Goal: Task Accomplishment & Management: Manage account settings

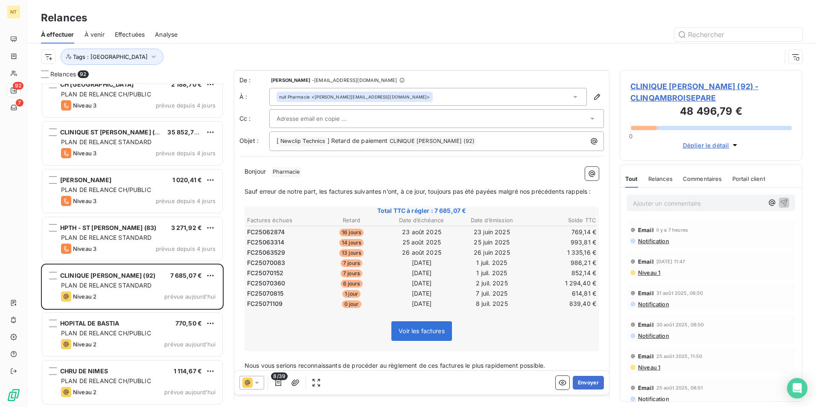
scroll to position [73, 0]
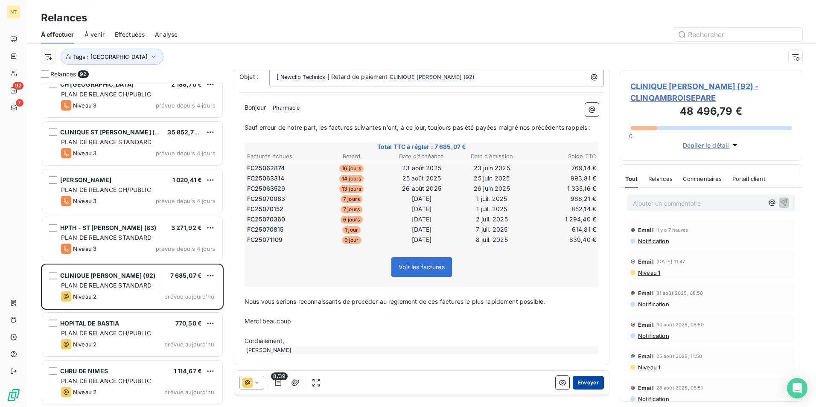
click at [588, 381] on button "Envoyer" at bounding box center [587, 383] width 31 height 14
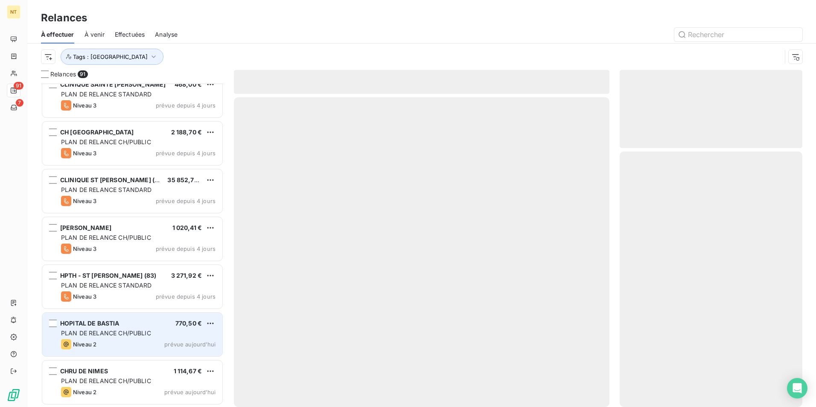
scroll to position [4024, 0]
click at [119, 340] on div "Niveau 2 prévue aujourd’hui" at bounding box center [138, 345] width 154 height 10
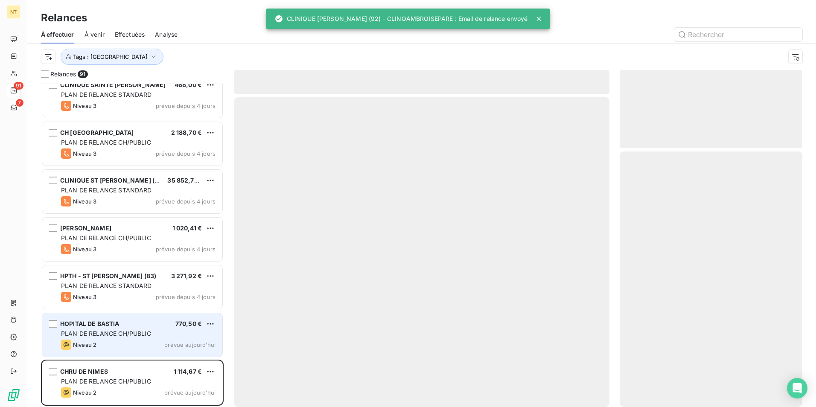
click at [137, 328] on div "HOPITAL DE BASTIA 770,50 € PLAN DE RELANCE CH/PUBLIC Niveau 2 prévue aujourd’hui" at bounding box center [132, 335] width 180 height 44
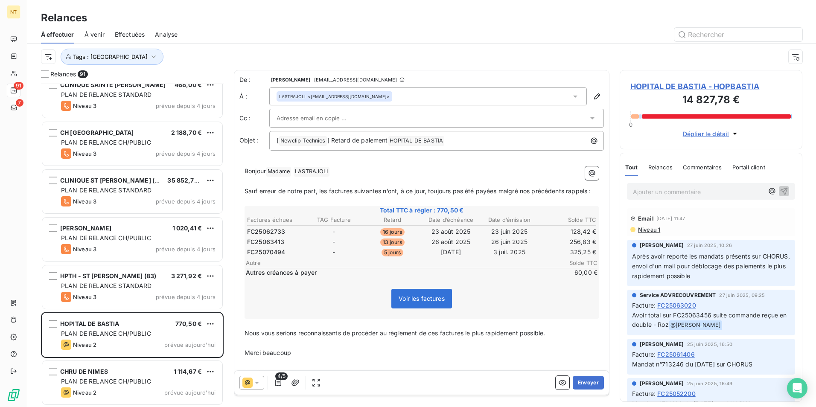
scroll to position [4024, 0]
click at [593, 382] on button "Envoyer" at bounding box center [587, 383] width 31 height 14
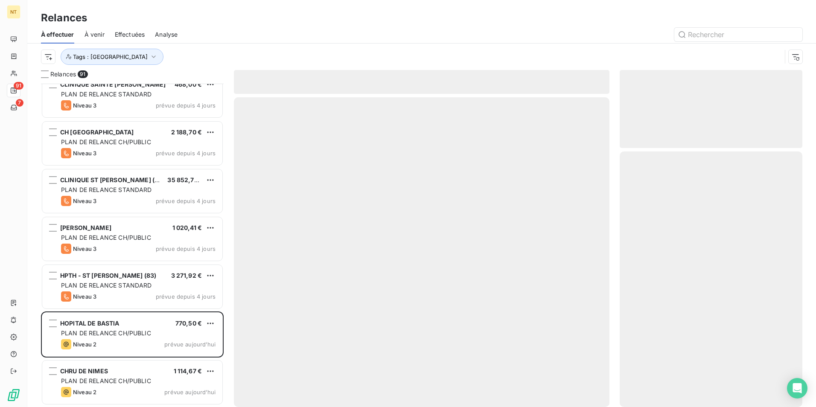
scroll to position [3976, 0]
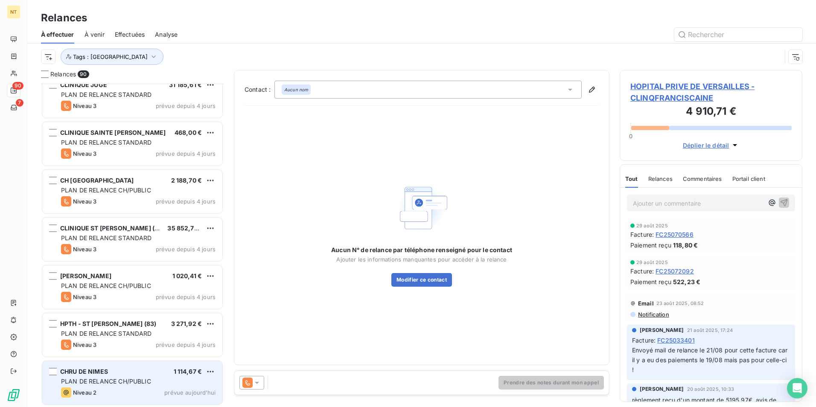
click at [163, 372] on div "CHRU DE NIMES 1 114,67 €" at bounding box center [138, 372] width 154 height 8
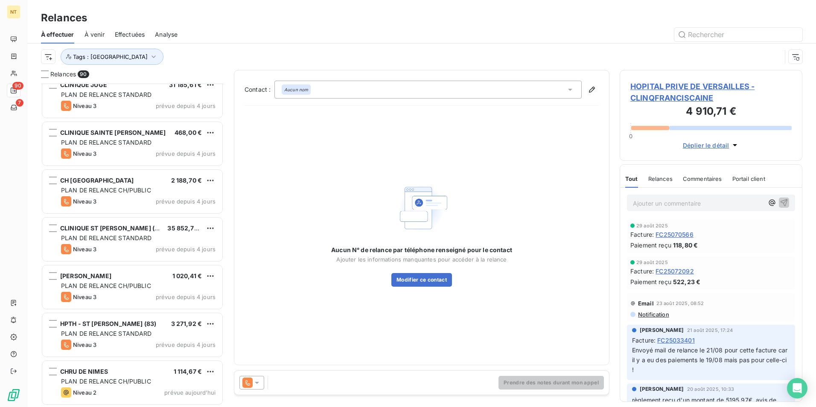
click at [337, 88] on div "Aucun nom" at bounding box center [427, 90] width 307 height 18
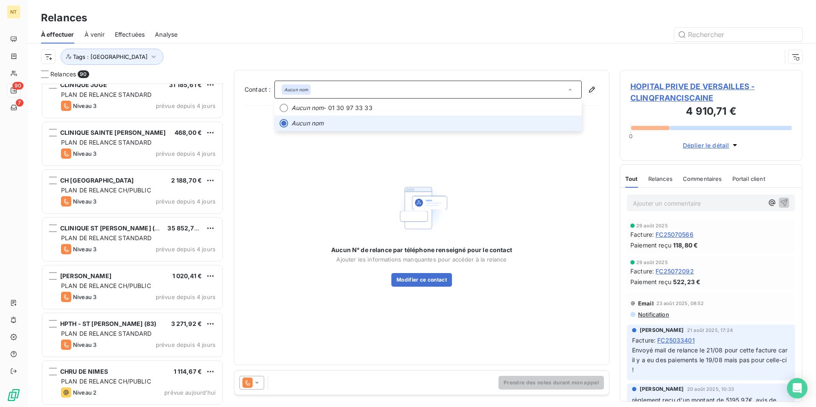
click at [337, 88] on div "Aucun nom" at bounding box center [427, 90] width 307 height 18
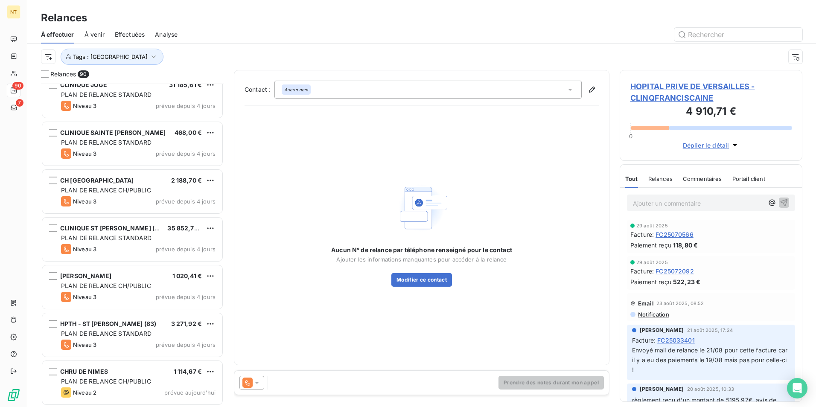
click at [337, 88] on div "Aucun nom" at bounding box center [427, 90] width 307 height 18
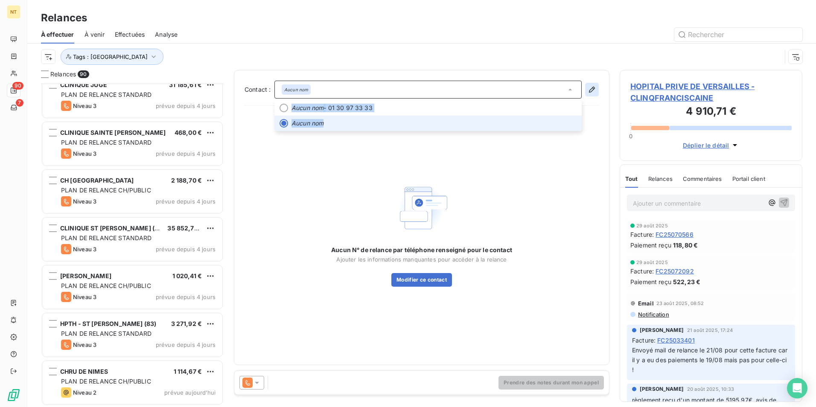
click at [593, 91] on icon "button" at bounding box center [591, 89] width 9 height 9
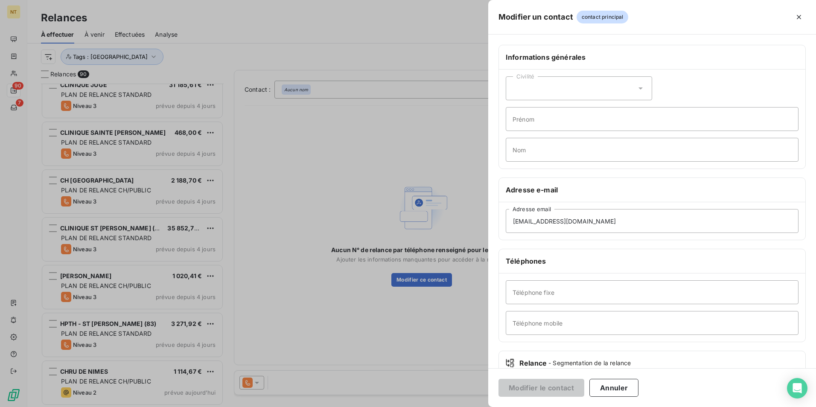
click at [593, 90] on div "Civilité" at bounding box center [578, 88] width 146 height 24
click at [358, 174] on div at bounding box center [408, 203] width 816 height 407
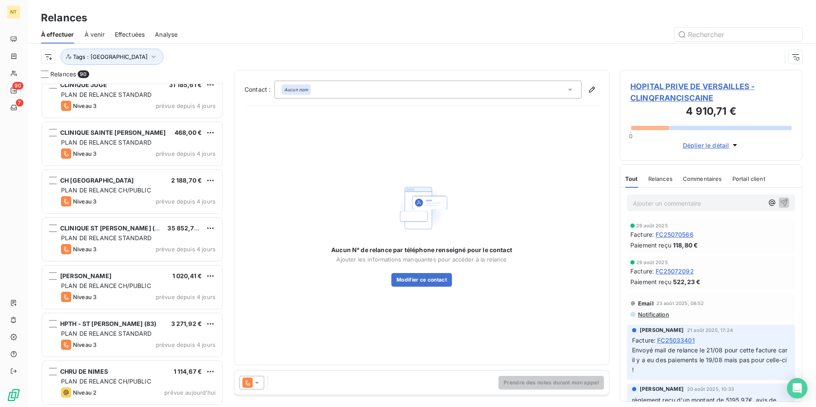
click at [686, 89] on span "HOPITAL PRIVE DE VERSAILLES - CLINQFRANCISCAINE" at bounding box center [710, 92] width 161 height 23
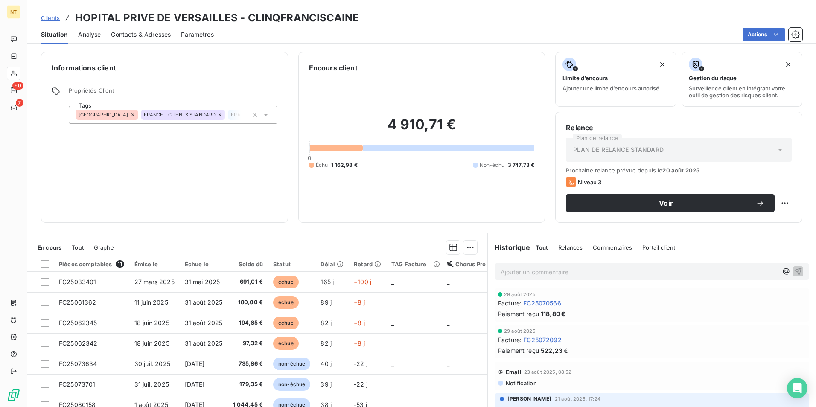
click at [144, 28] on div "Contacts & Adresses" at bounding box center [141, 35] width 60 height 18
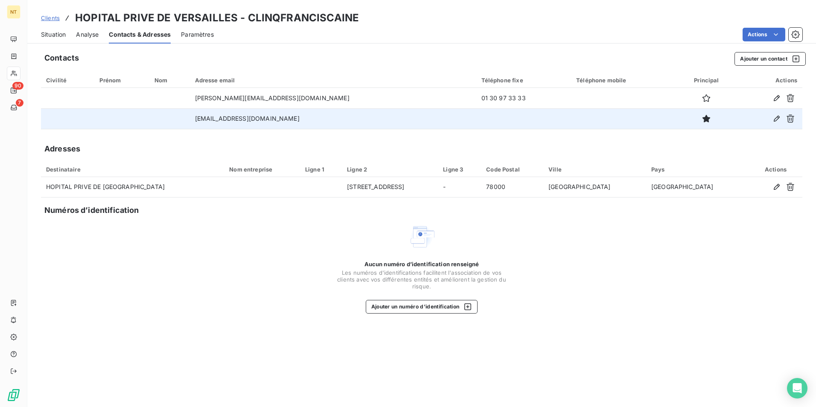
click at [329, 122] on td "[EMAIL_ADDRESS][DOMAIN_NAME]" at bounding box center [333, 118] width 286 height 20
drag, startPoint x: 325, startPoint y: 119, endPoint x: 205, endPoint y: 113, distance: 119.6
click at [205, 113] on td "[EMAIL_ADDRESS][DOMAIN_NAME]" at bounding box center [333, 118] width 286 height 20
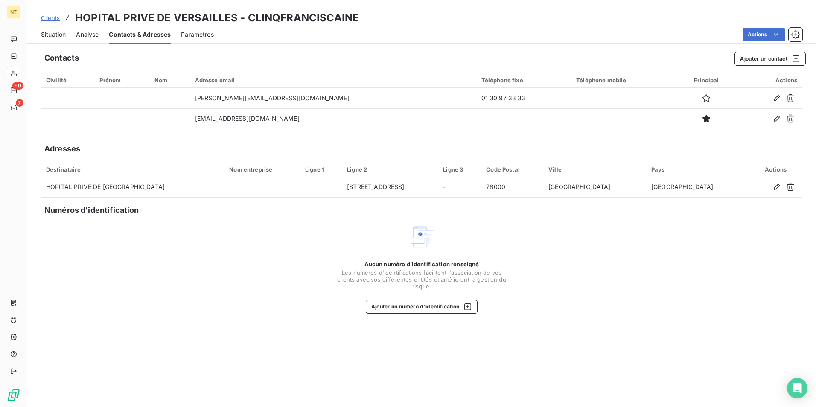
copy td "[EMAIL_ADDRESS][DOMAIN_NAME]"
click at [308, 222] on div "Contacts Ajouter un contact Civilité Prénom Nom Adresse email Téléphone fixe Té…" at bounding box center [421, 227] width 788 height 360
click at [65, 33] on span "Situation" at bounding box center [53, 34] width 25 height 9
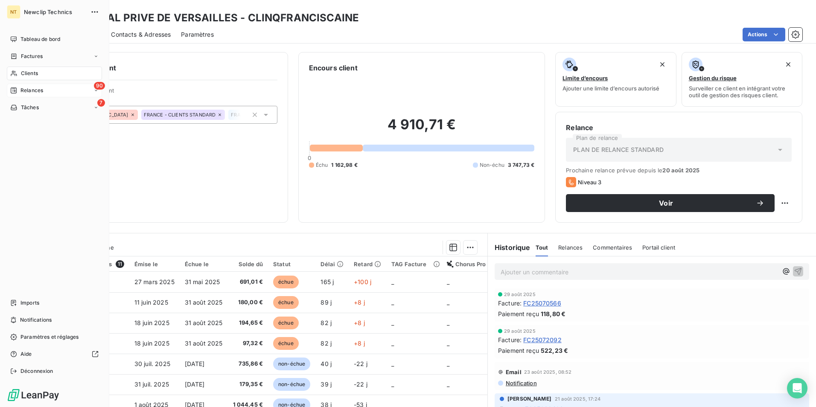
click at [44, 93] on div "90 Relances" at bounding box center [54, 91] width 95 height 14
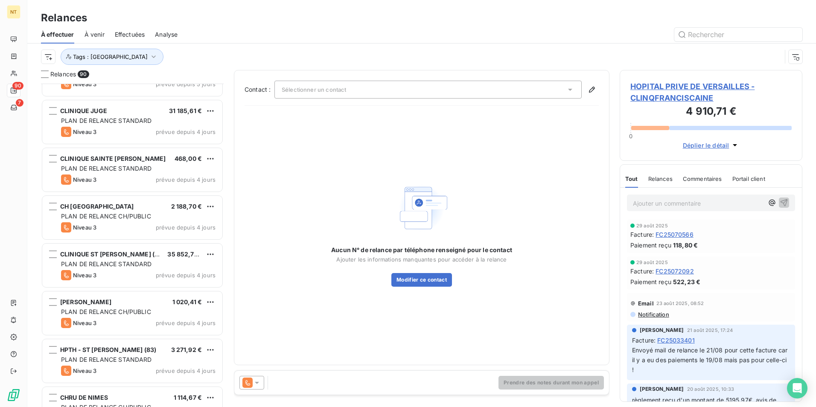
scroll to position [3977, 0]
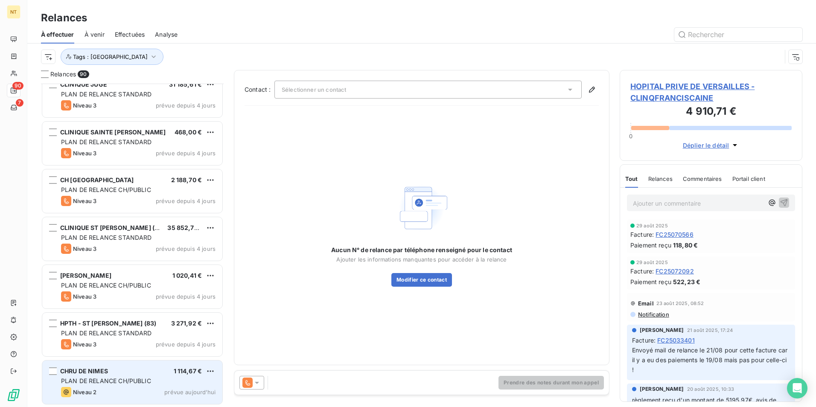
click at [128, 368] on div "CHRU DE NIMES 1 114,67 €" at bounding box center [138, 371] width 154 height 8
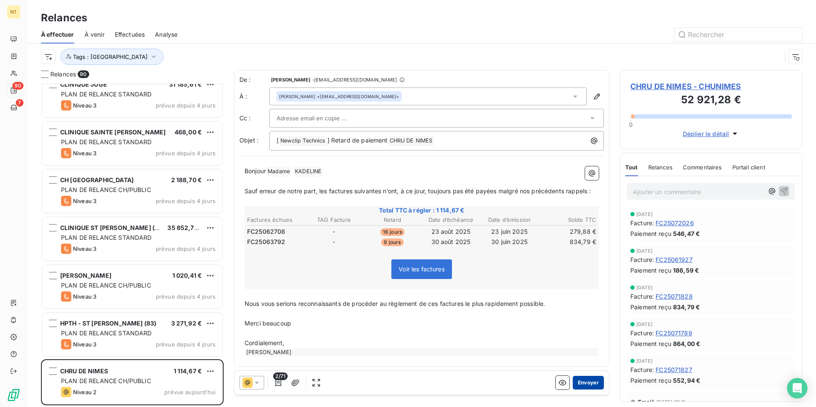
click at [588, 386] on button "Envoyer" at bounding box center [587, 383] width 31 height 14
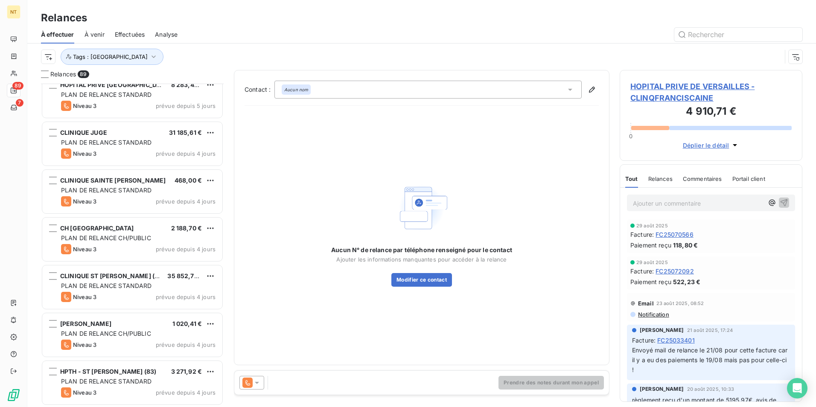
scroll to position [3929, 0]
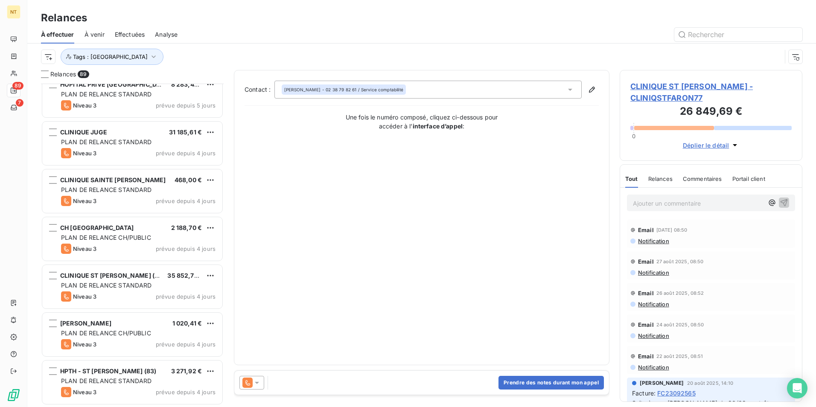
scroll to position [3843, 0]
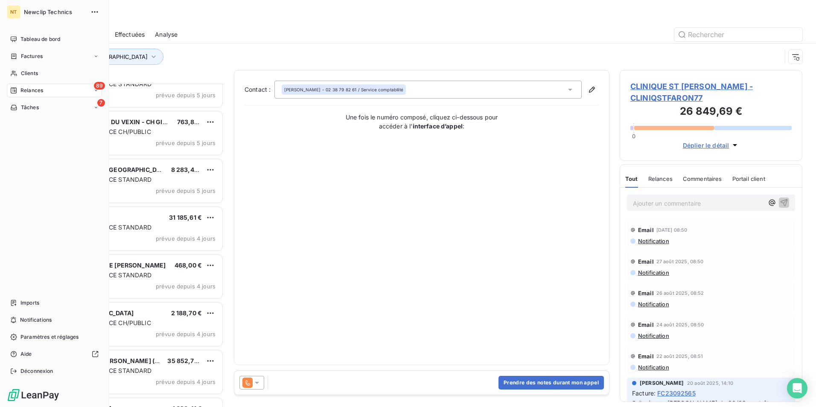
click at [24, 108] on span "Tâches" at bounding box center [30, 108] width 18 height 8
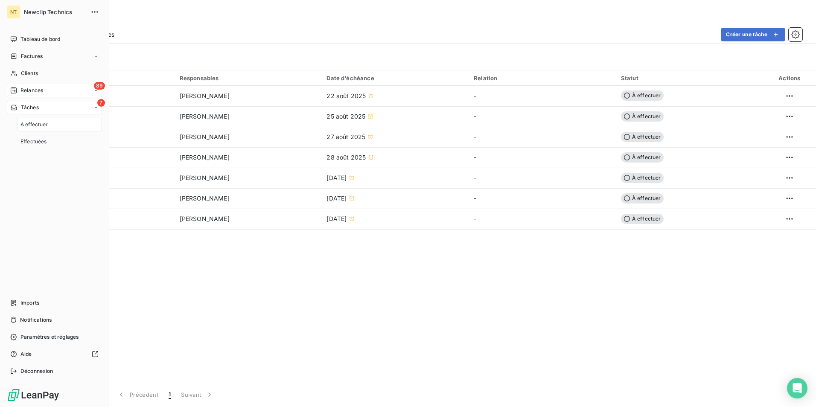
click at [31, 96] on div "89 Relances" at bounding box center [54, 91] width 95 height 14
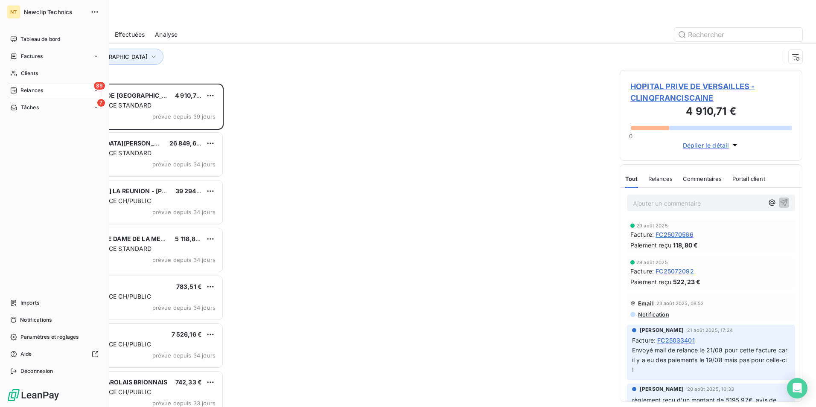
scroll to position [317, 176]
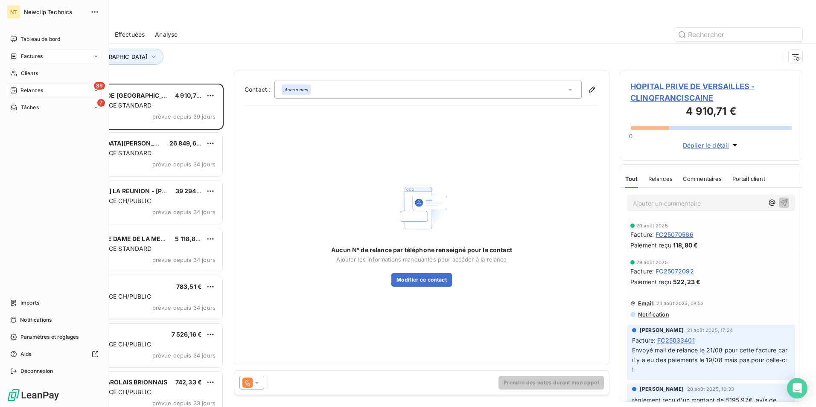
click at [18, 56] on div "Factures" at bounding box center [26, 56] width 32 height 8
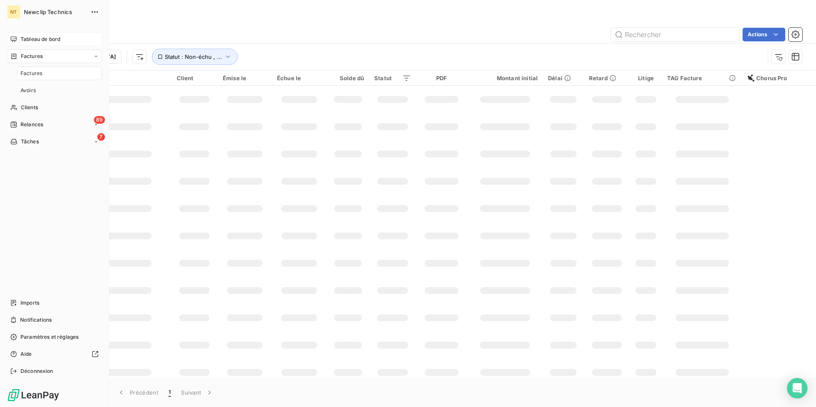
click at [22, 45] on div "Tableau de bord" at bounding box center [54, 39] width 95 height 14
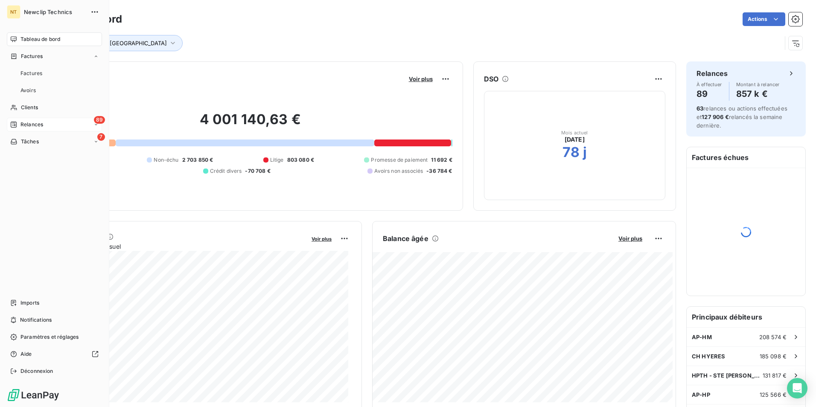
click at [39, 119] on div "89 Relances" at bounding box center [54, 125] width 95 height 14
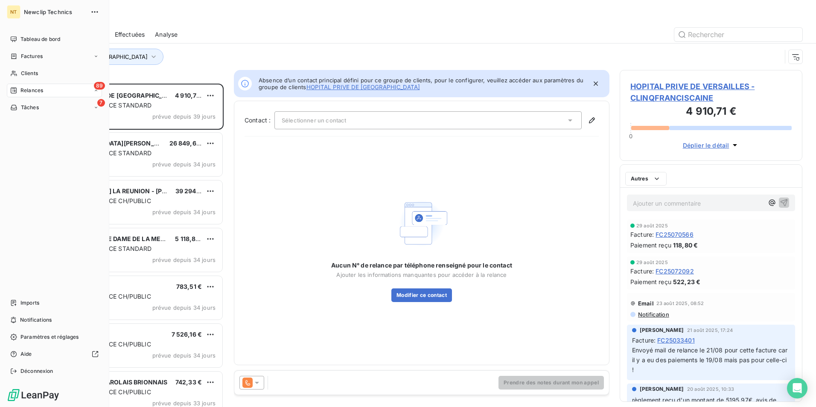
scroll to position [317, 176]
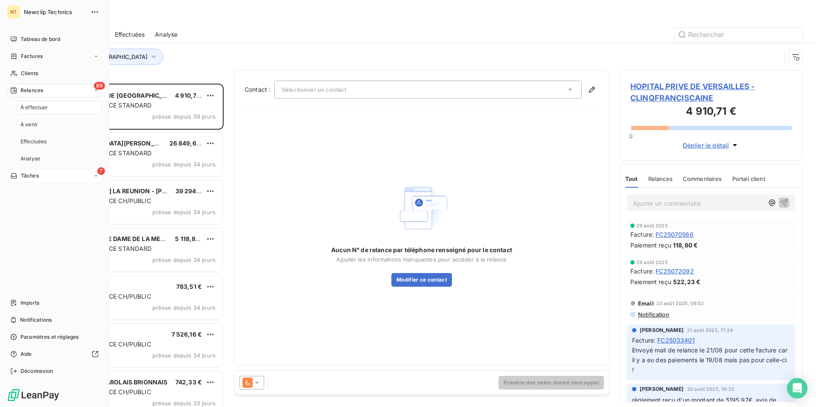
click at [38, 171] on div "7 Tâches" at bounding box center [54, 176] width 95 height 14
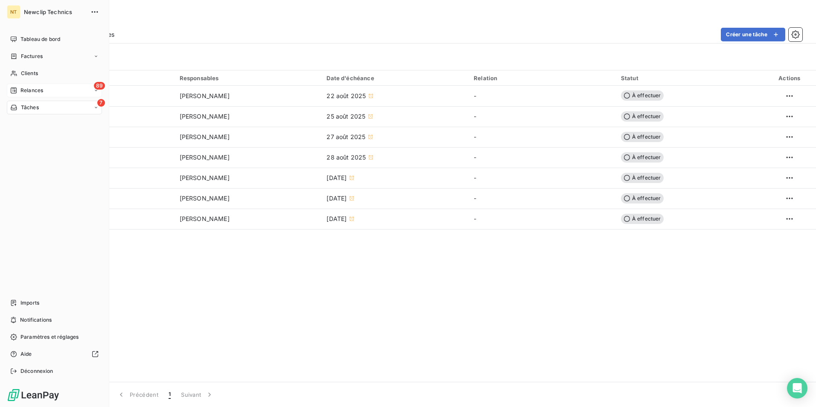
click at [42, 92] on span "Relances" at bounding box center [31, 91] width 23 height 8
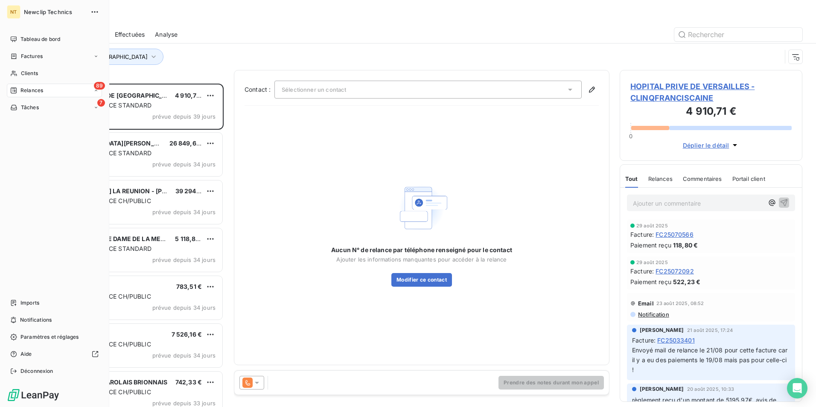
scroll to position [317, 176]
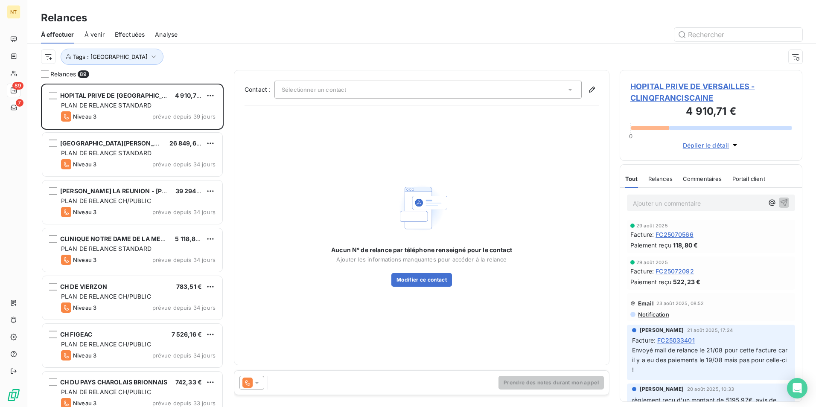
click at [226, 69] on div "Tags : [GEOGRAPHIC_DATA]" at bounding box center [421, 57] width 761 height 26
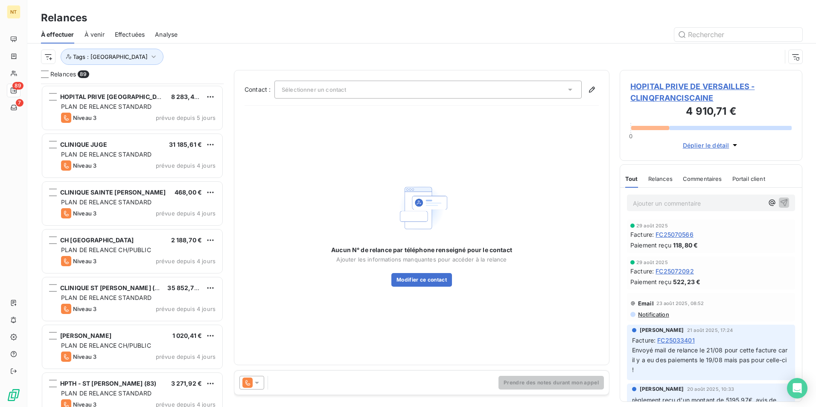
scroll to position [3929, 0]
